Goal: Transaction & Acquisition: Obtain resource

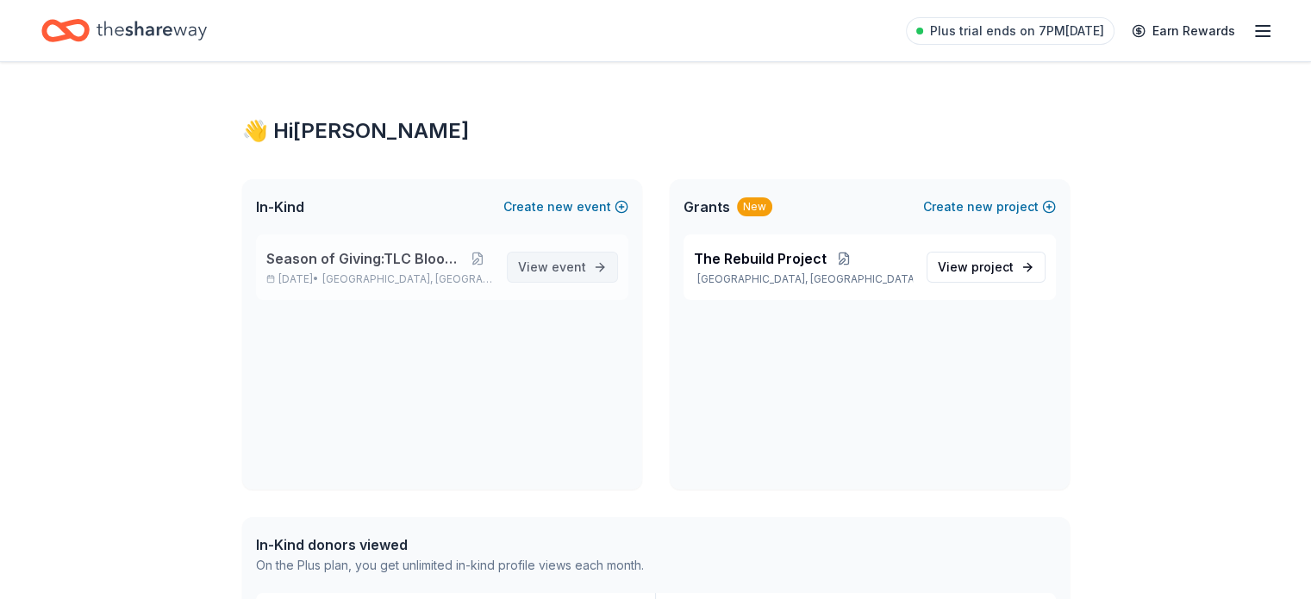
click at [566, 267] on span "event" at bounding box center [569, 266] width 34 height 15
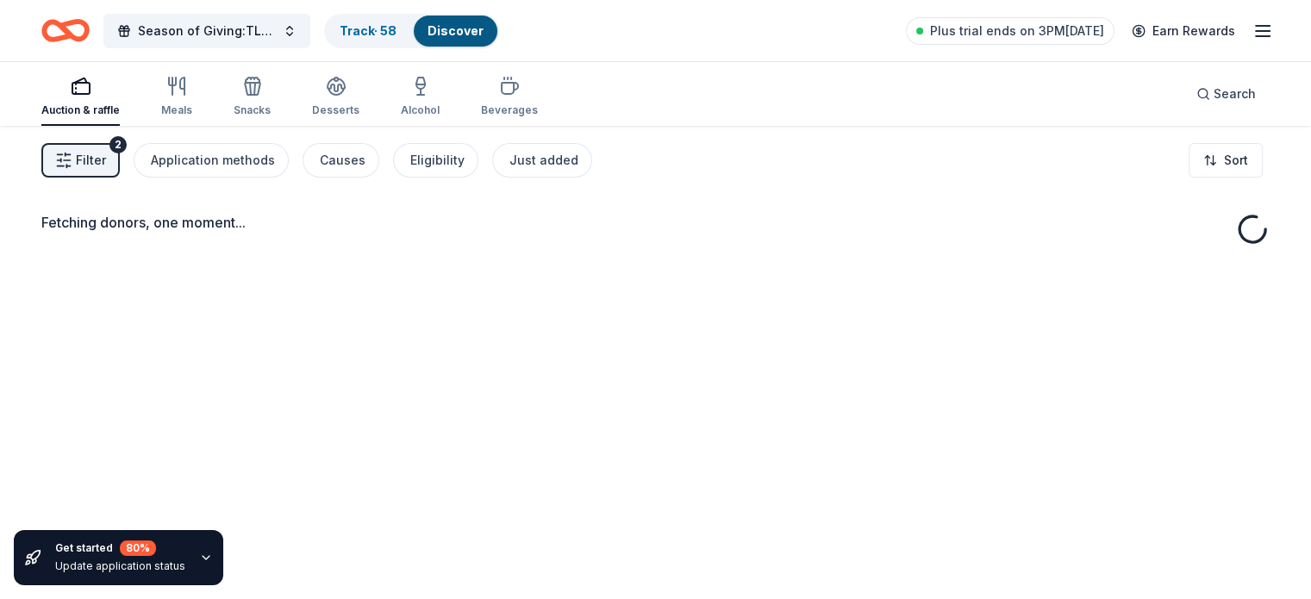
click at [106, 165] on span "Filter" at bounding box center [91, 160] width 30 height 21
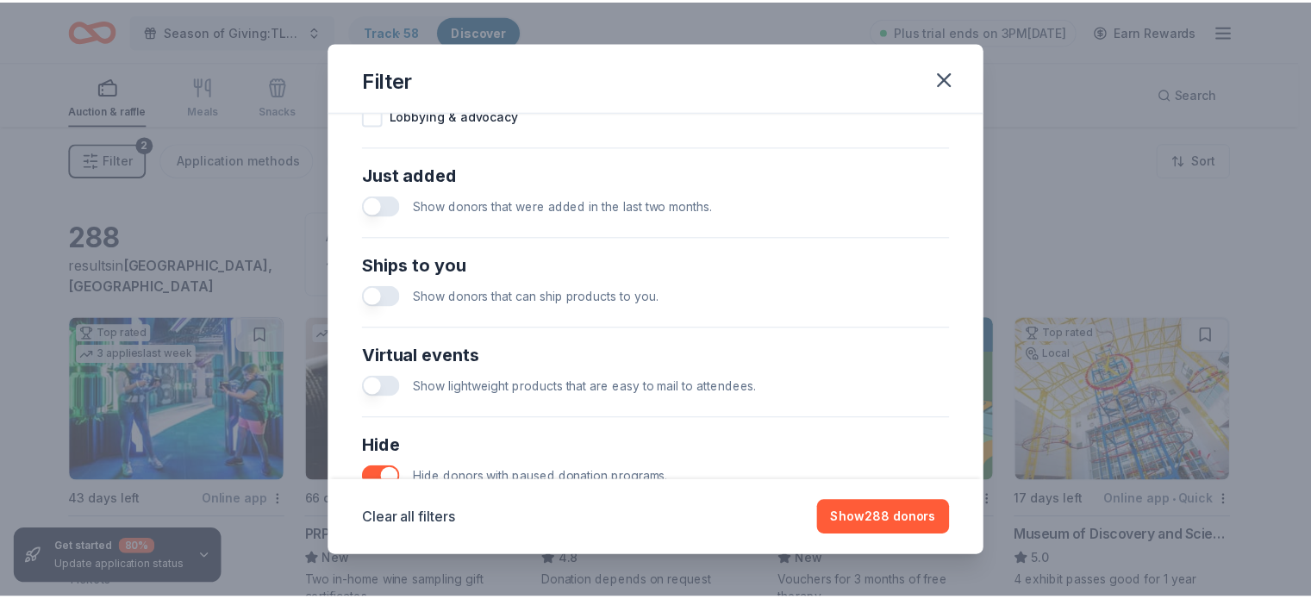
scroll to position [765, 0]
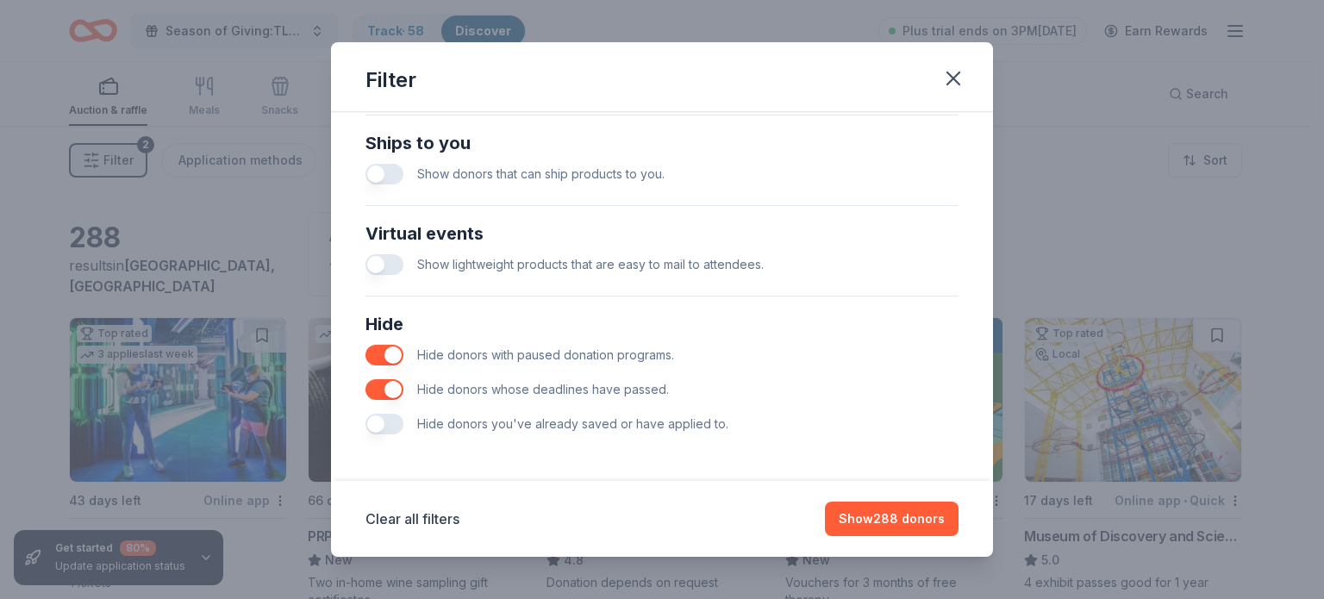
click at [385, 427] on button "button" at bounding box center [384, 424] width 38 height 21
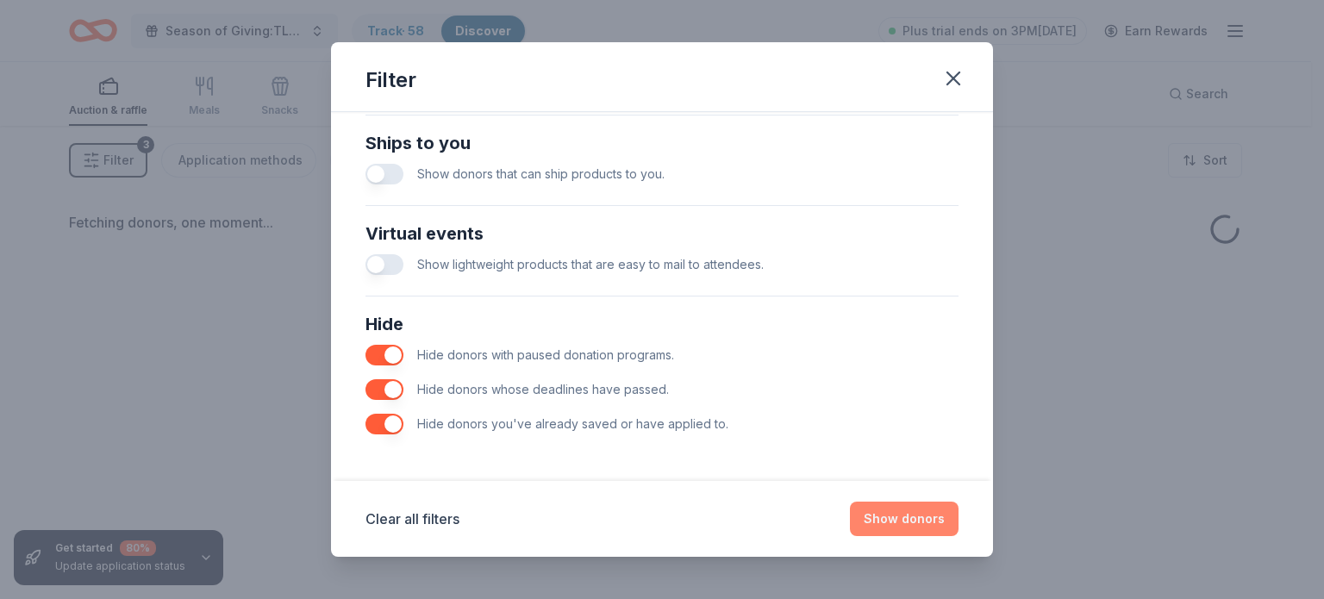
click at [935, 521] on button "Show donors" at bounding box center [904, 519] width 109 height 34
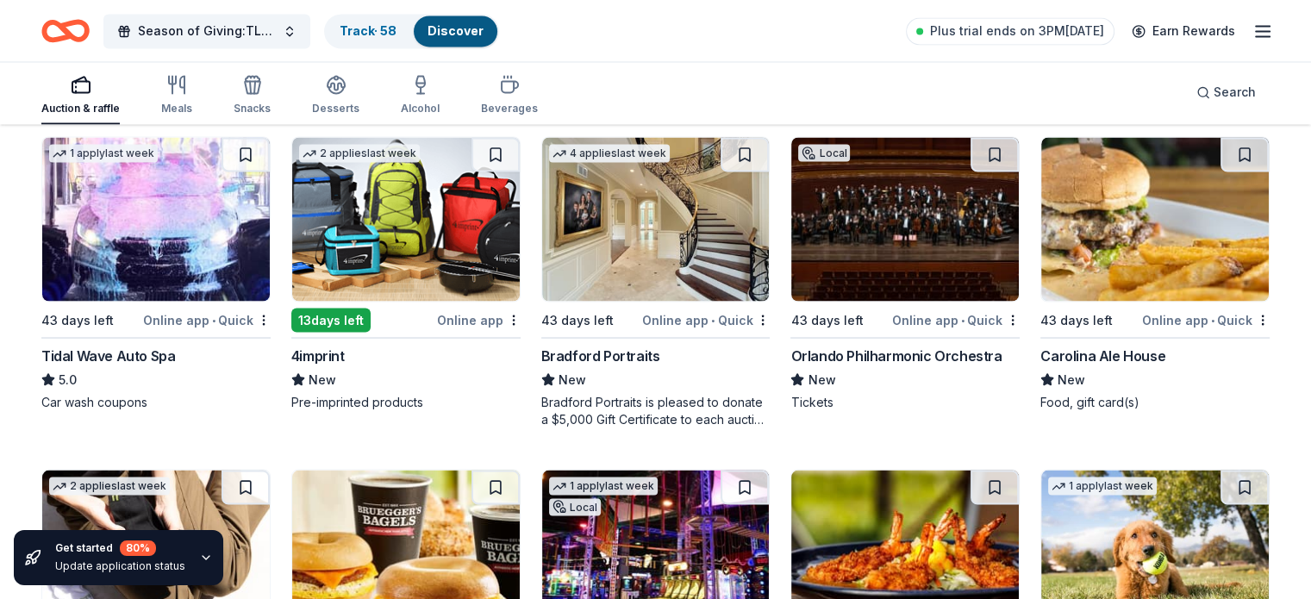
scroll to position [3187, 0]
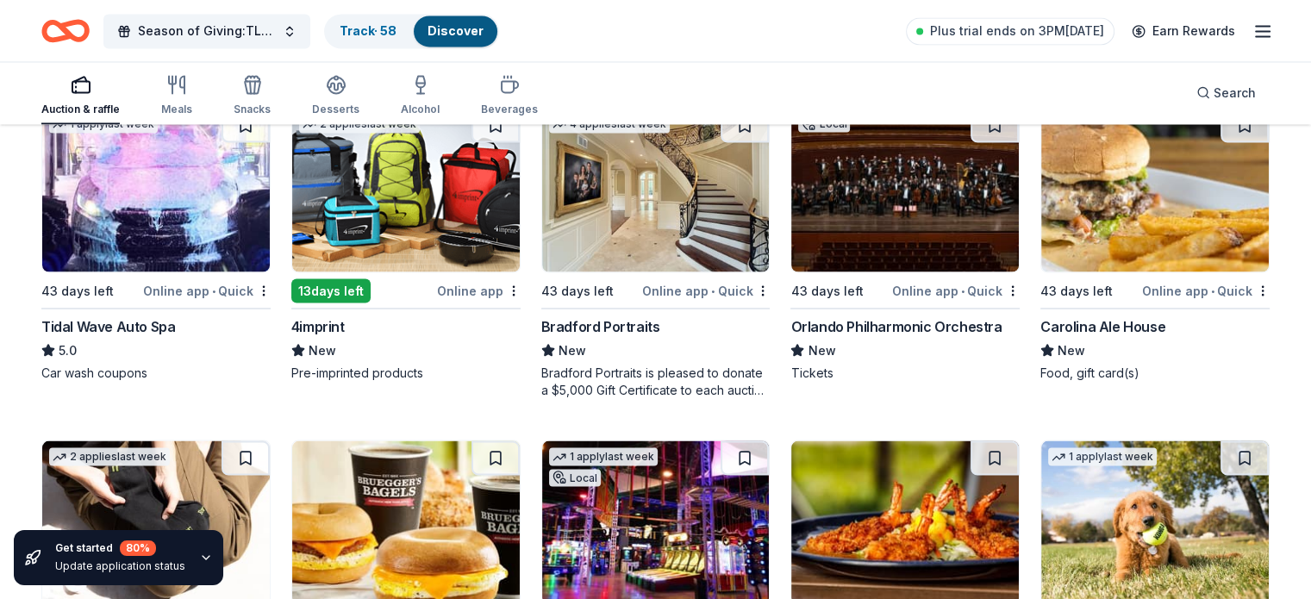
click at [646, 366] on div "Bradford Portraits is pleased to donate a $5,000 Gift Certificate to each aucti…" at bounding box center [655, 381] width 229 height 34
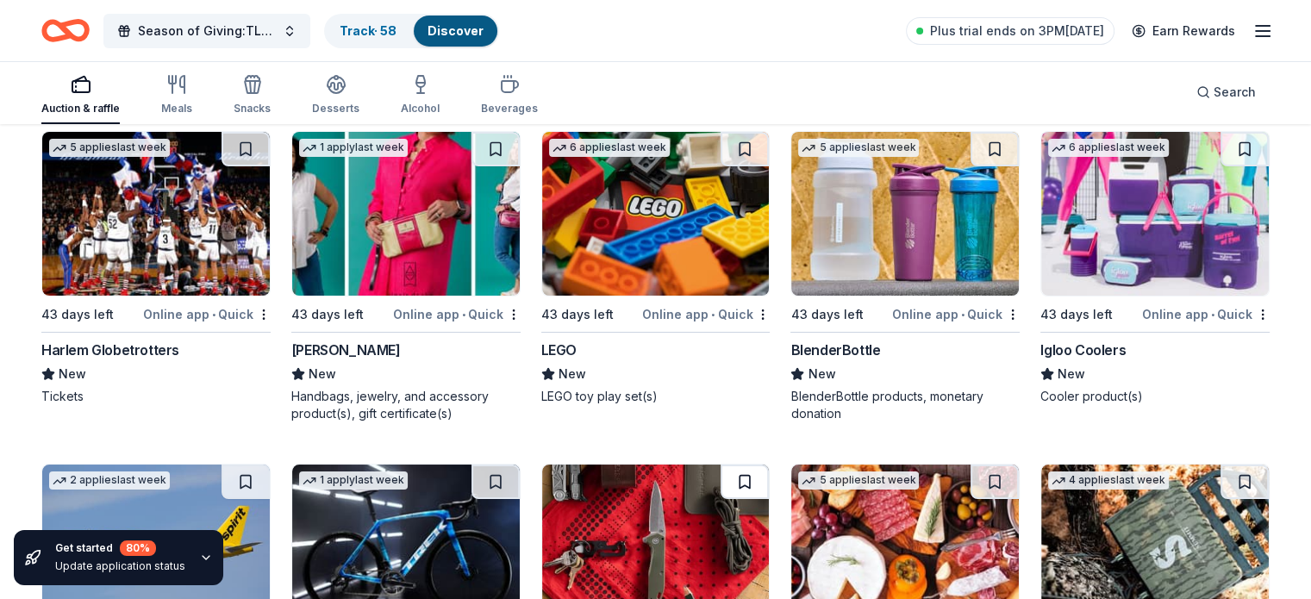
scroll to position [12906, 0]
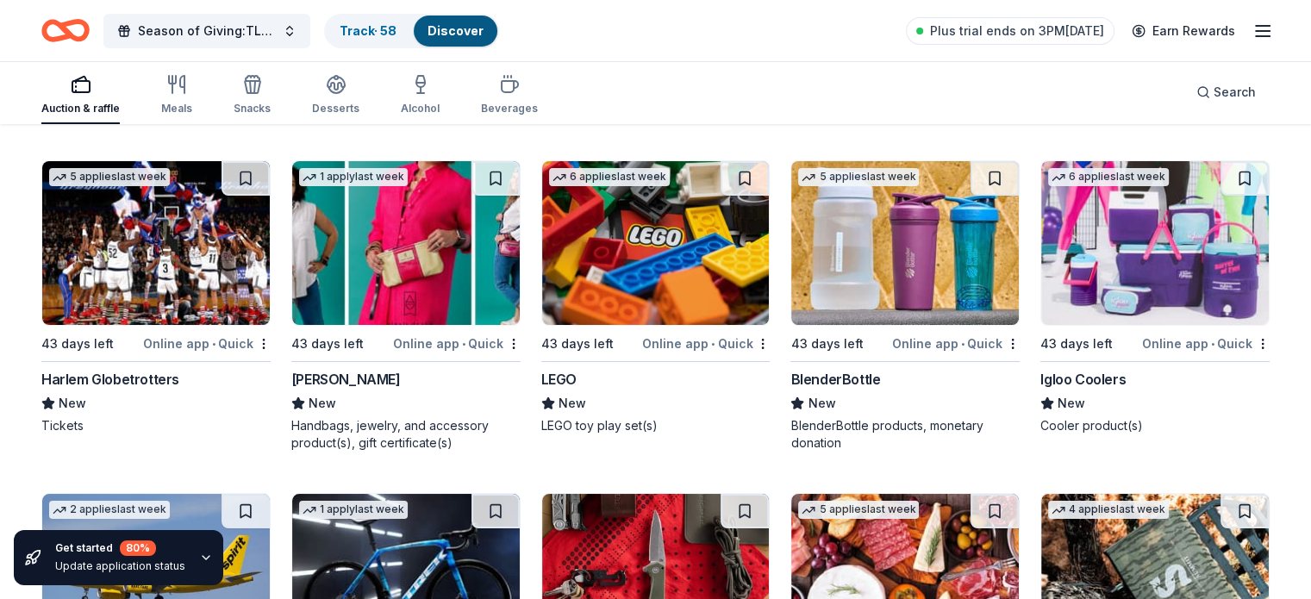
click at [898, 273] on img at bounding box center [905, 243] width 228 height 164
click at [1151, 306] on img at bounding box center [1155, 243] width 228 height 164
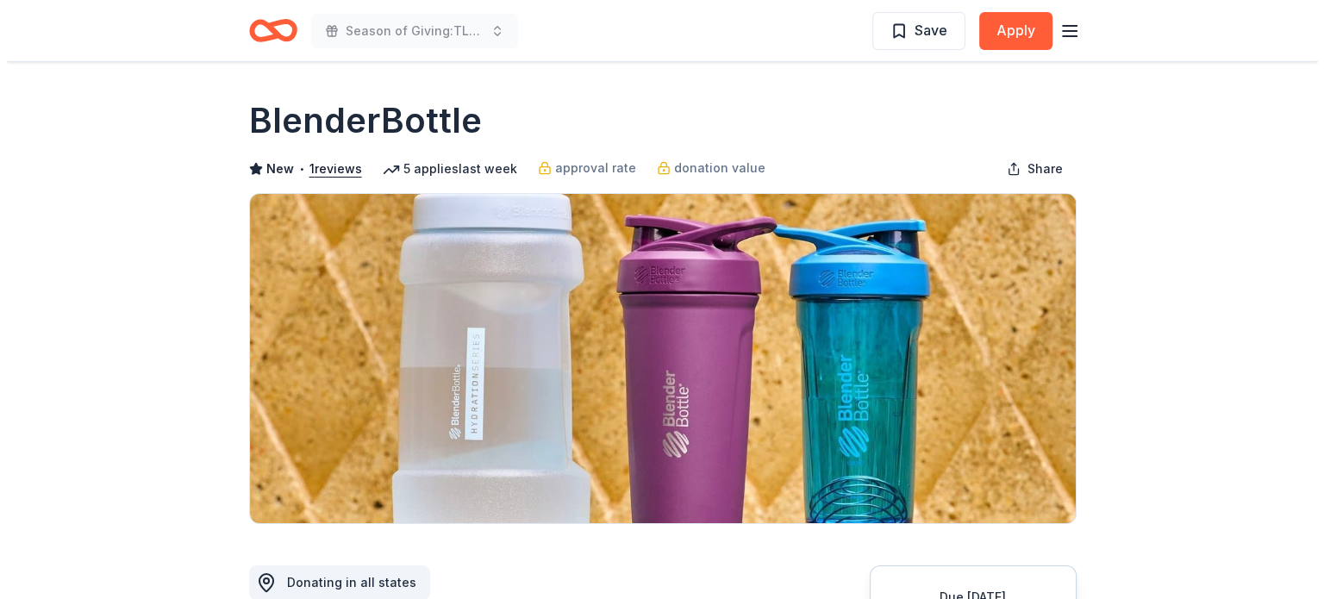
scroll to position [431, 0]
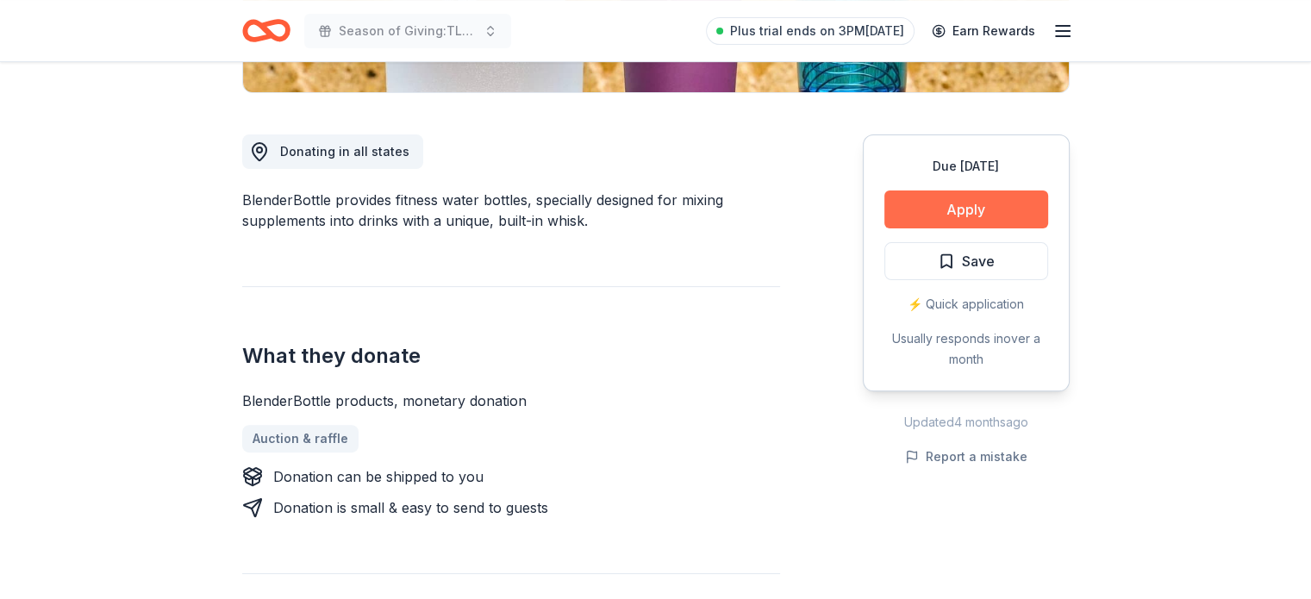
click at [977, 209] on button "Apply" at bounding box center [966, 209] width 164 height 38
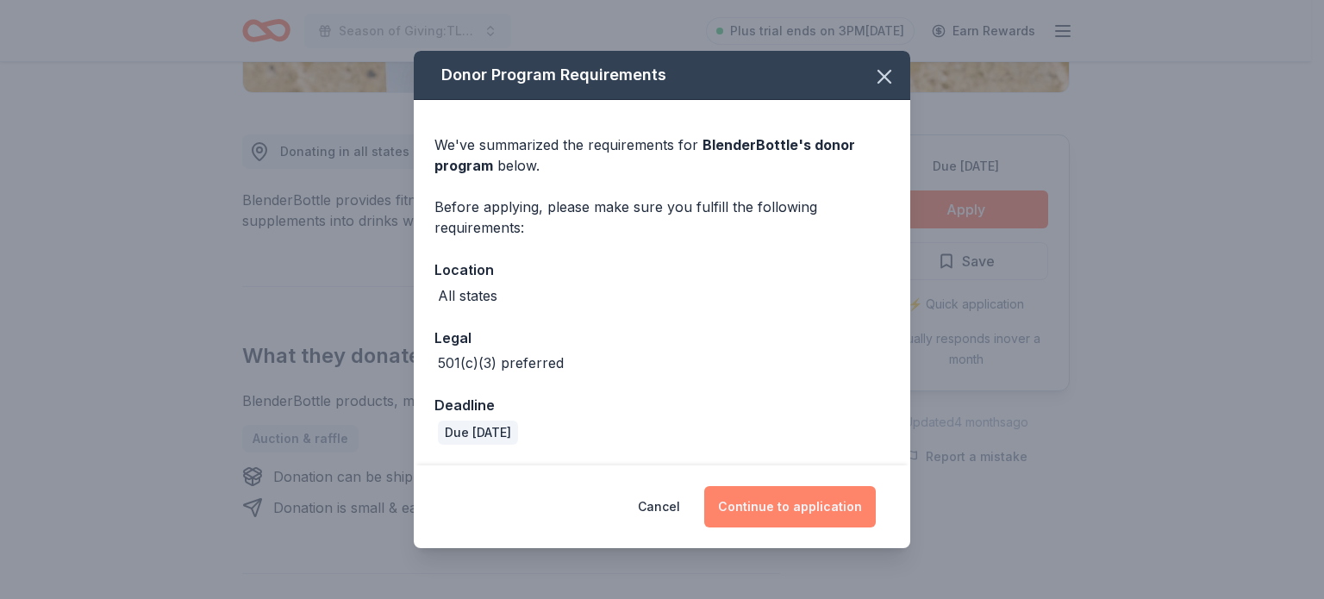
click at [807, 502] on button "Continue to application" at bounding box center [789, 506] width 171 height 41
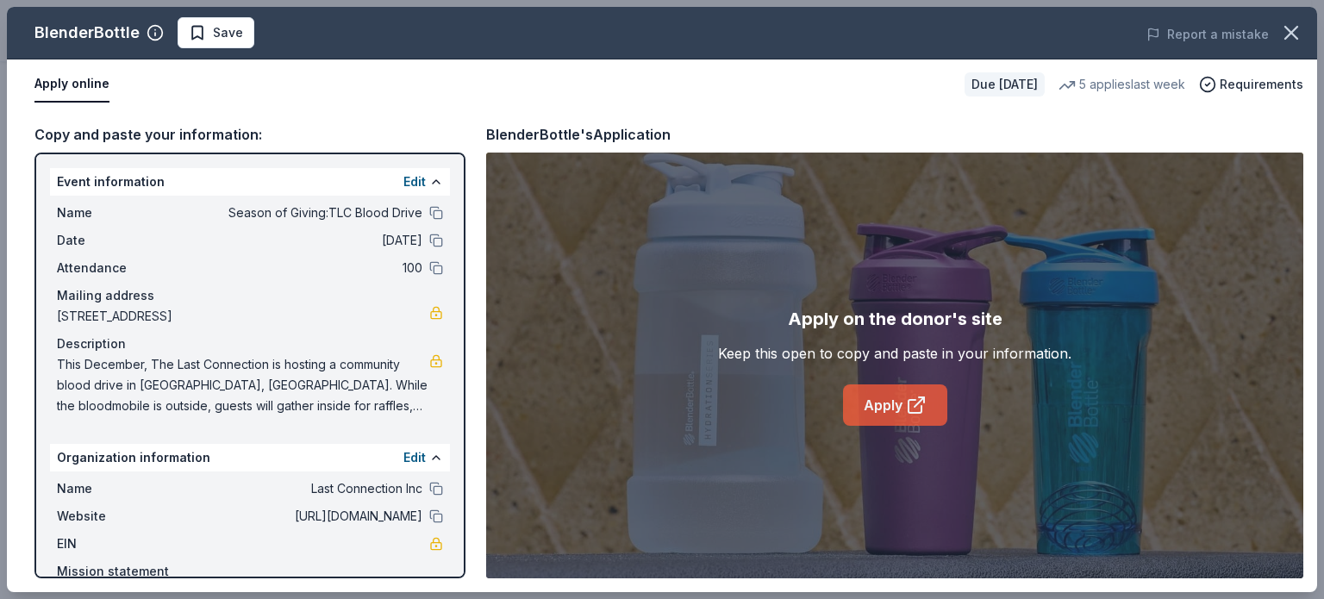
click at [908, 405] on icon at bounding box center [914, 406] width 13 height 13
